Goal: Transaction & Acquisition: Purchase product/service

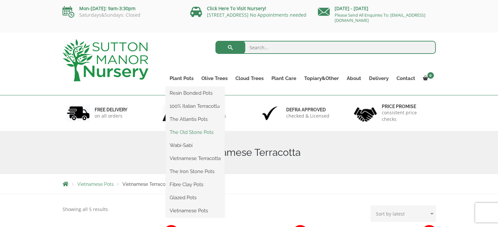
click at [192, 133] on link "The Old Stone Pots" at bounding box center [195, 133] width 59 height 10
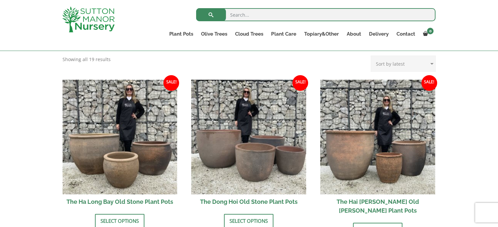
scroll to position [201, 0]
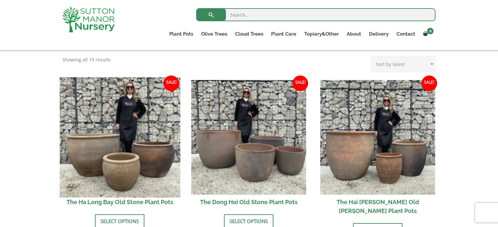
click at [143, 157] on img at bounding box center [120, 137] width 120 height 120
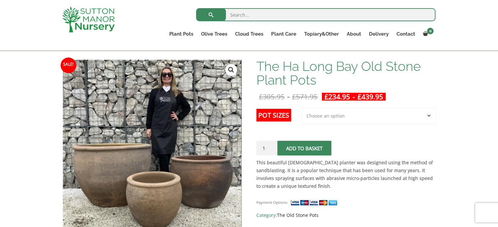
scroll to position [89, 0]
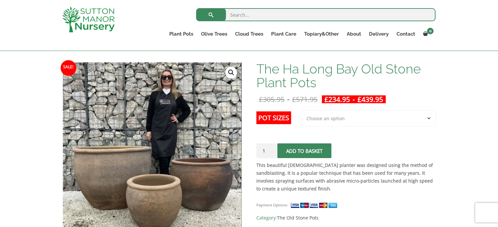
click at [344, 121] on select "Choose an option 3rd to Largest Pot In The Picture 2nd to Largest Pot In The Pi…" at bounding box center [368, 118] width 135 height 16
click at [301, 110] on select "Choose an option 3rd to Largest Pot In The Picture 2nd to Largest Pot In The Pi…" at bounding box center [368, 118] width 135 height 16
select select "2nd to Largest Pot In The Picture"
